Goal: Navigation & Orientation: Find specific page/section

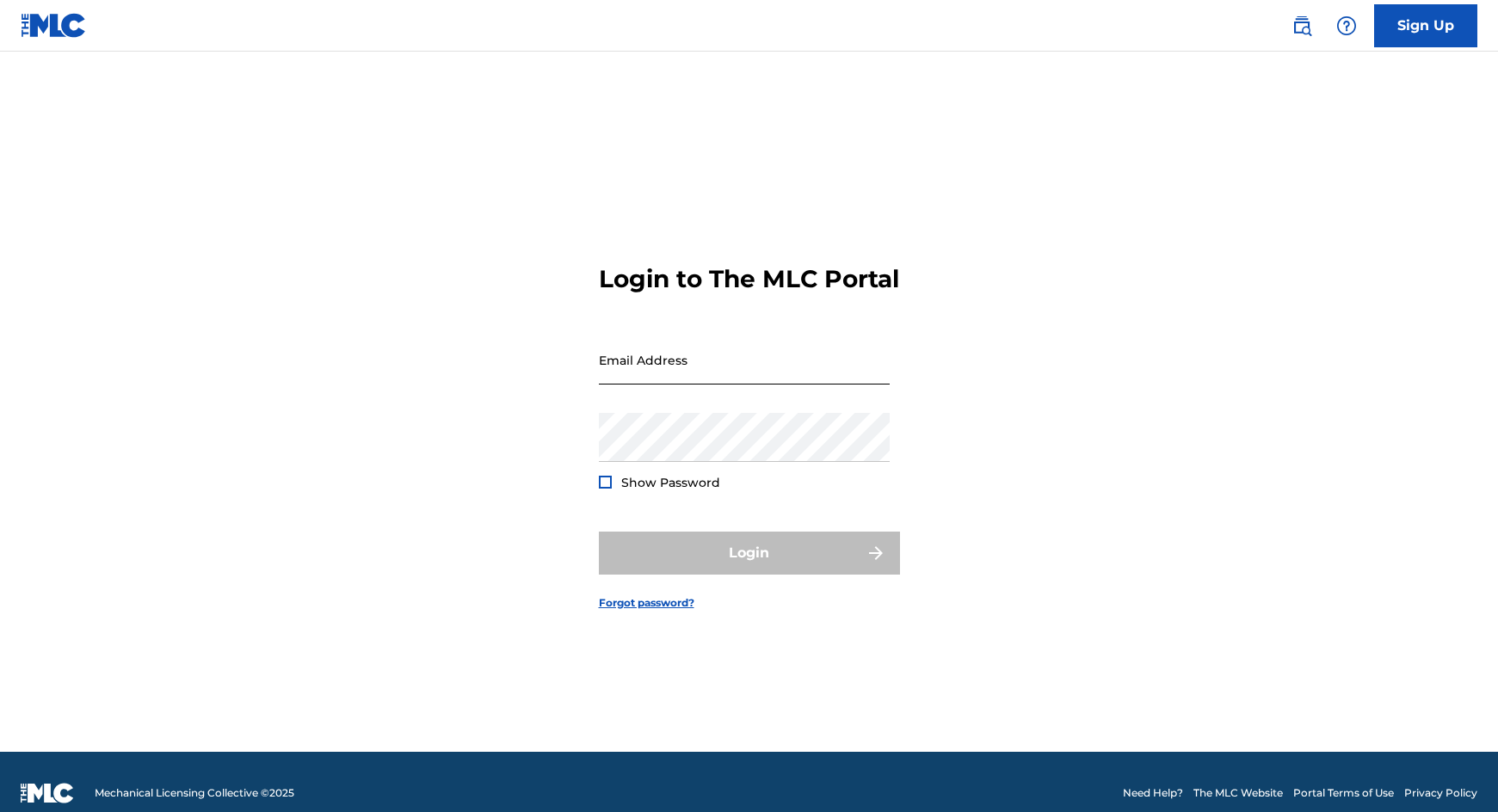
click at [722, 369] on input "Email Address" at bounding box center [743, 360] width 291 height 49
type input "[EMAIL_ADDRESS][DOMAIN_NAME]"
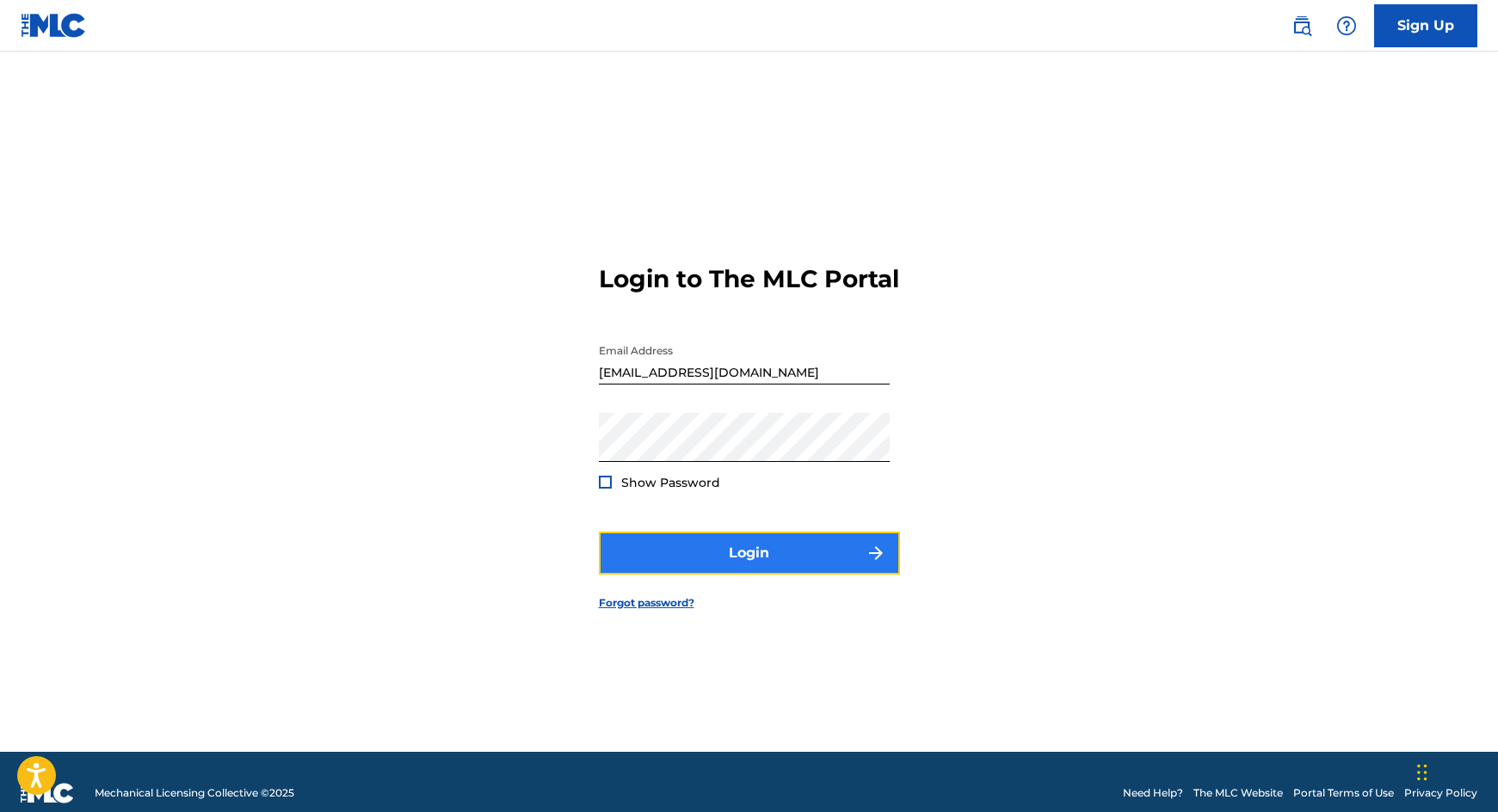
click at [773, 575] on button "Login" at bounding box center [749, 553] width 301 height 43
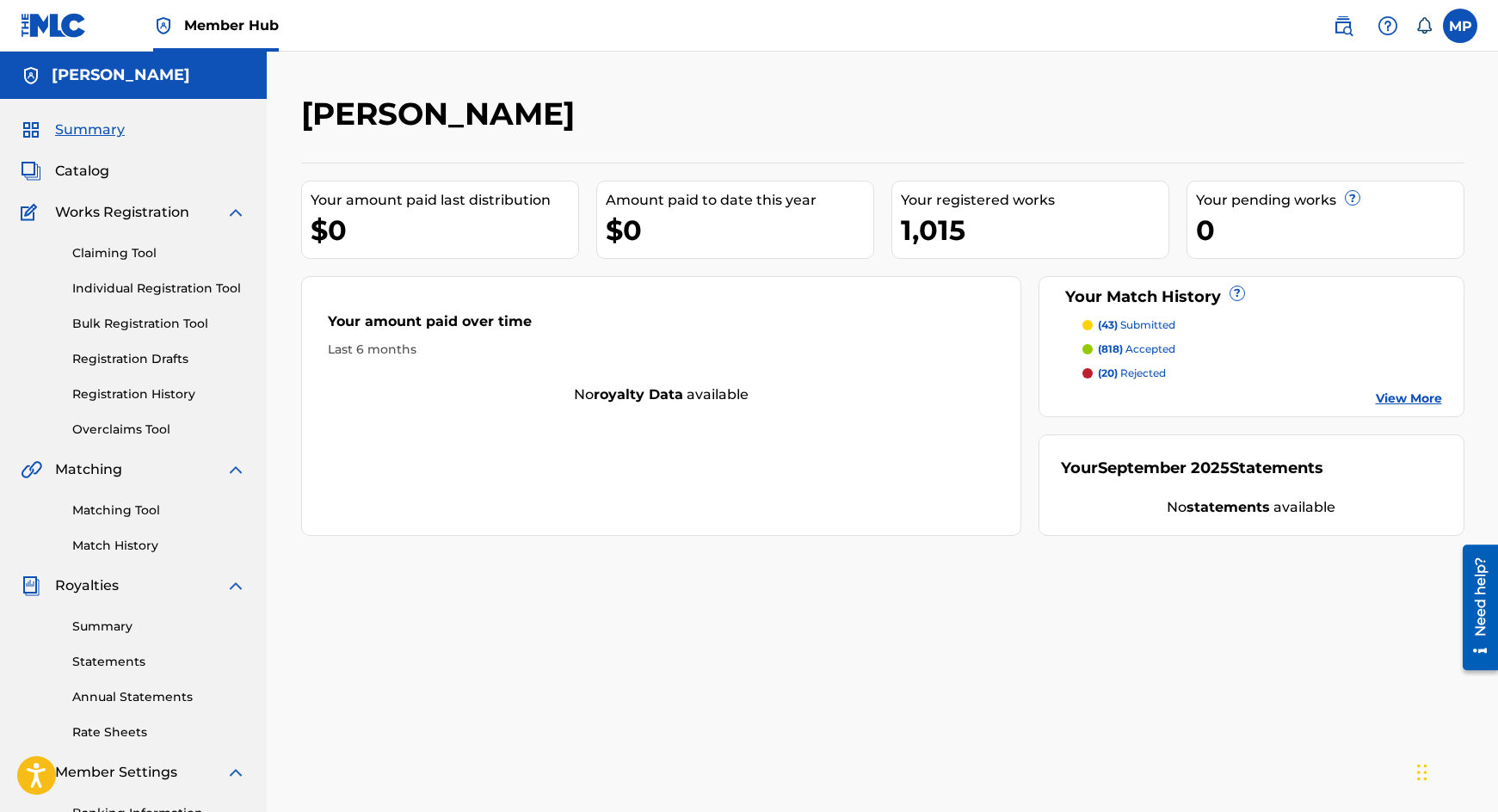
click at [84, 135] on span "Summary" at bounding box center [90, 130] width 70 height 21
click at [83, 176] on span "Catalog" at bounding box center [83, 171] width 55 height 21
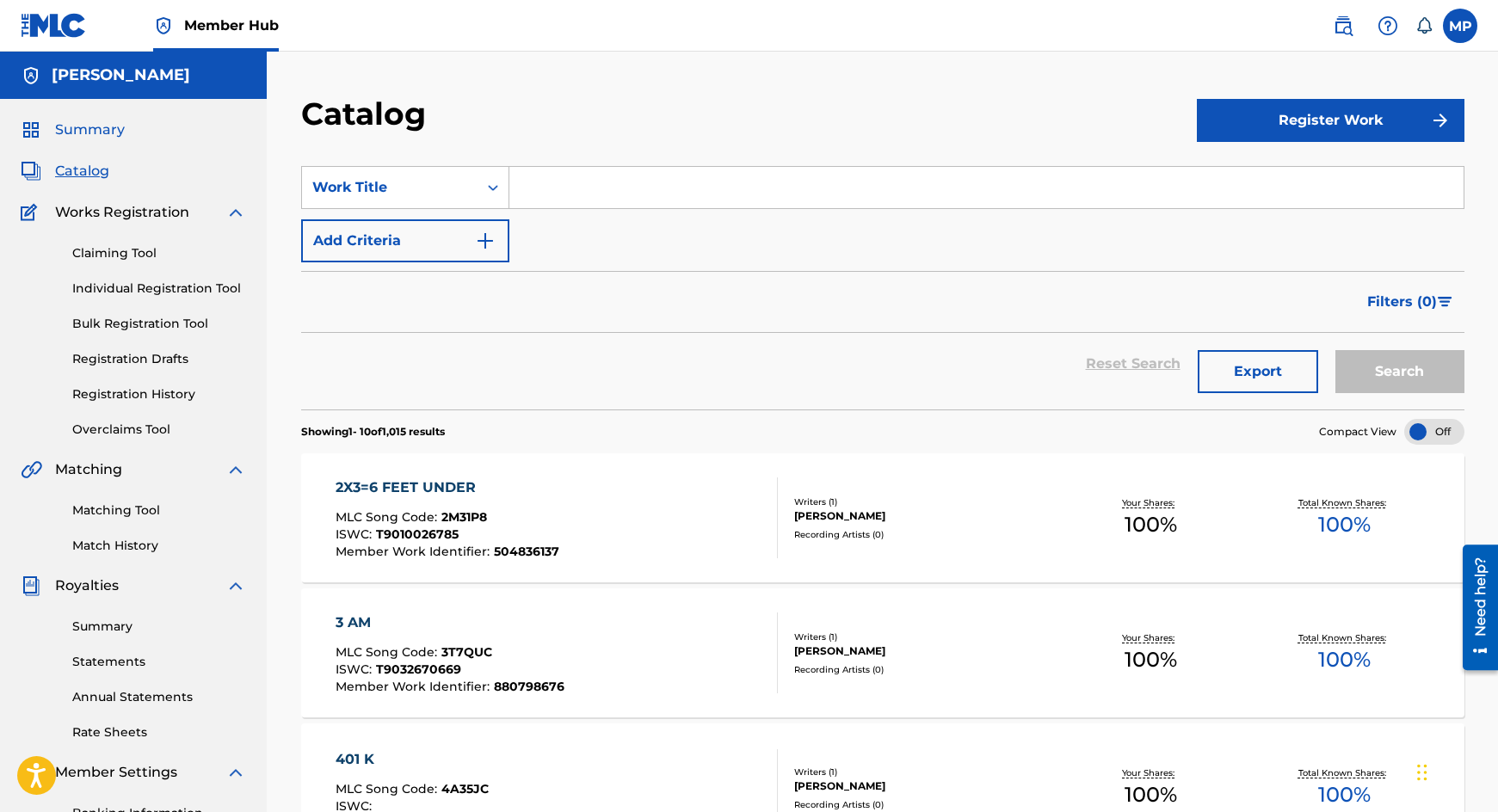
click at [86, 135] on span "Summary" at bounding box center [90, 130] width 70 height 21
